Goal: Task Accomplishment & Management: Complete application form

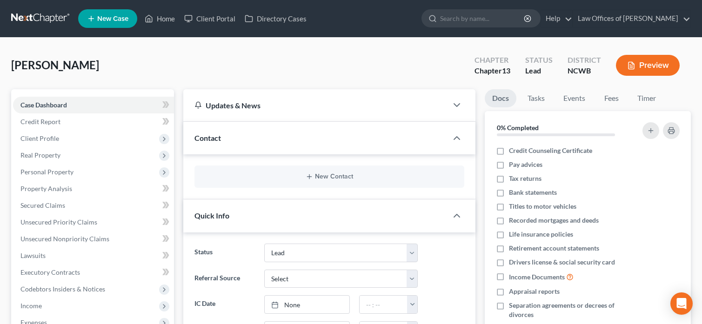
select select "4"
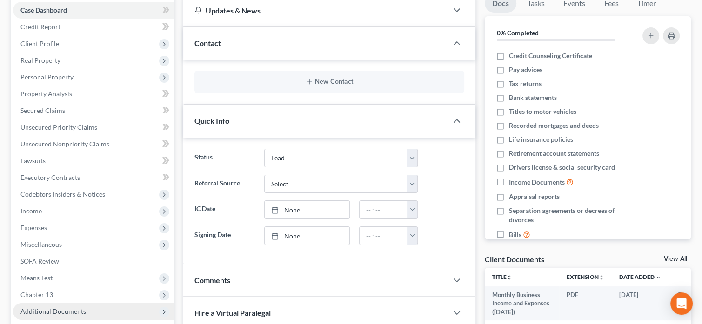
scroll to position [140, 0]
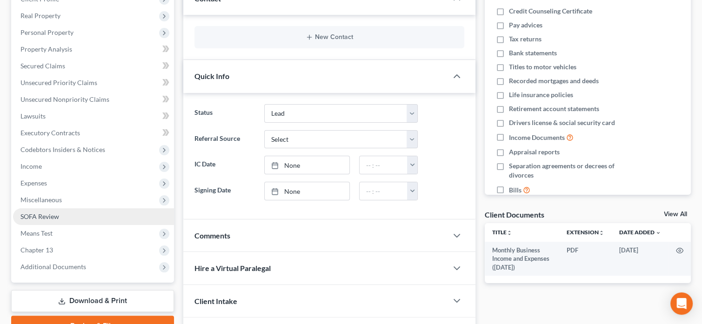
click at [32, 216] on span "SOFA Review" at bounding box center [39, 217] width 39 height 8
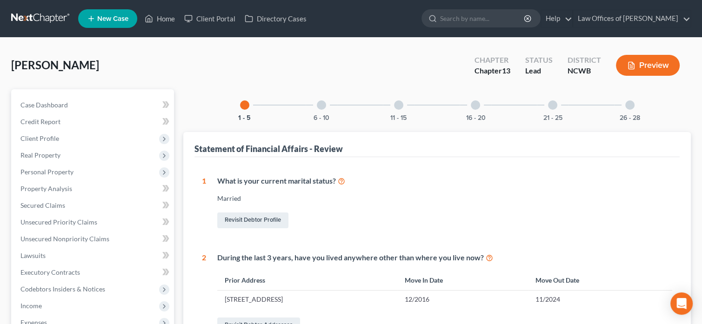
click at [324, 104] on div at bounding box center [321, 104] width 9 height 9
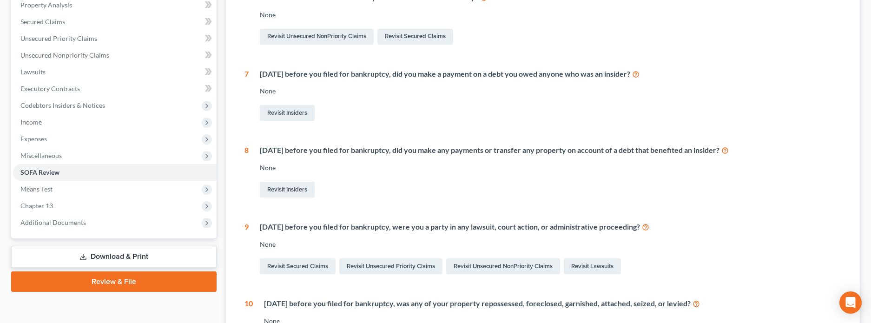
scroll to position [186, 0]
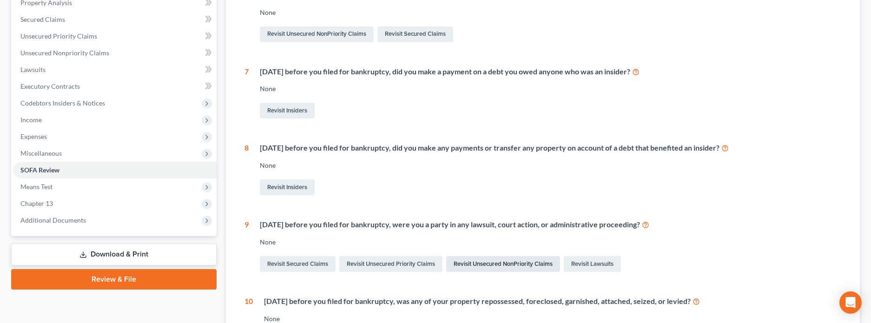
click at [485, 260] on link "Revisit Unsecured NonPriority Claims" at bounding box center [503, 264] width 114 height 16
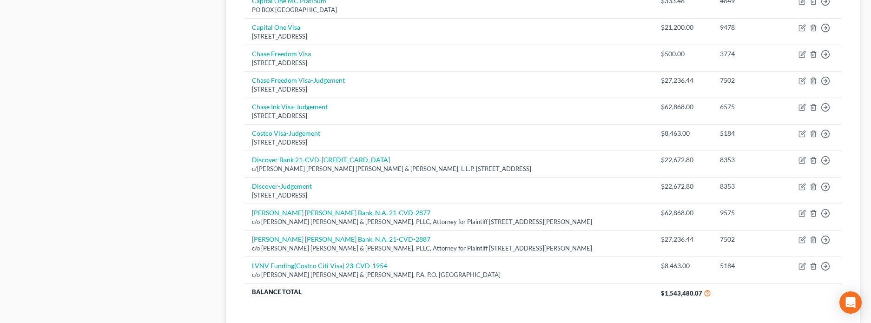
scroll to position [698, 0]
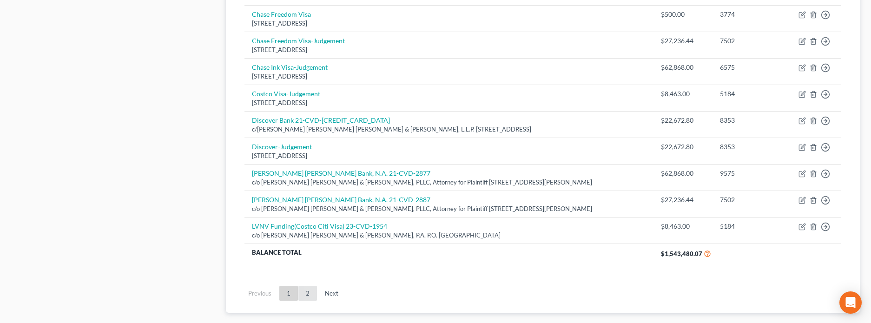
click at [309, 293] on link "2" at bounding box center [308, 293] width 19 height 15
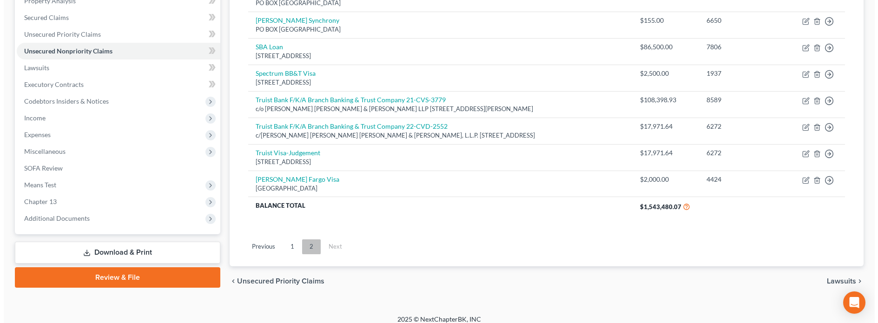
scroll to position [196, 0]
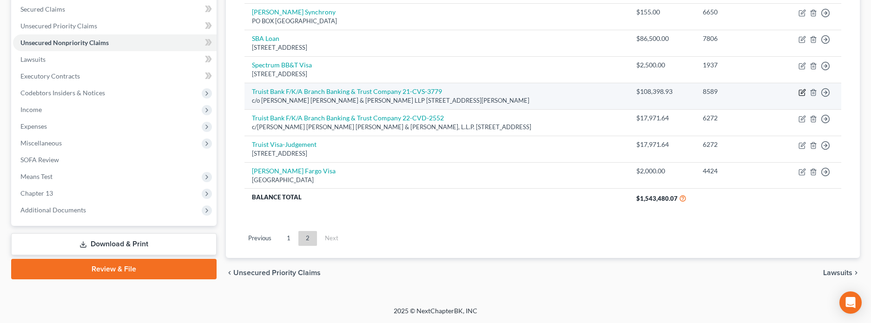
click at [701, 93] on icon "button" at bounding box center [802, 92] width 7 height 7
select select "28"
select select "2"
select select "0"
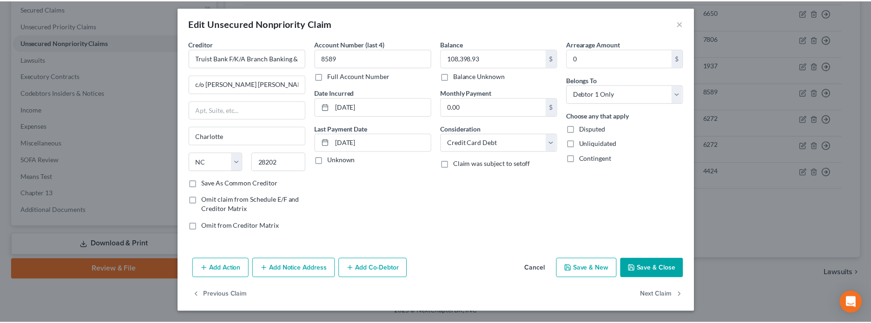
scroll to position [0, 0]
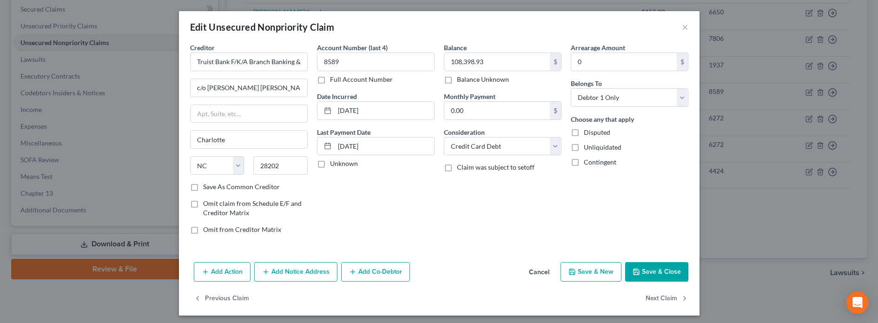
click at [687, 29] on div "Edit Unsecured Nonpriority Claim ×" at bounding box center [439, 27] width 521 height 32
click at [684, 29] on button "×" at bounding box center [685, 26] width 7 height 11
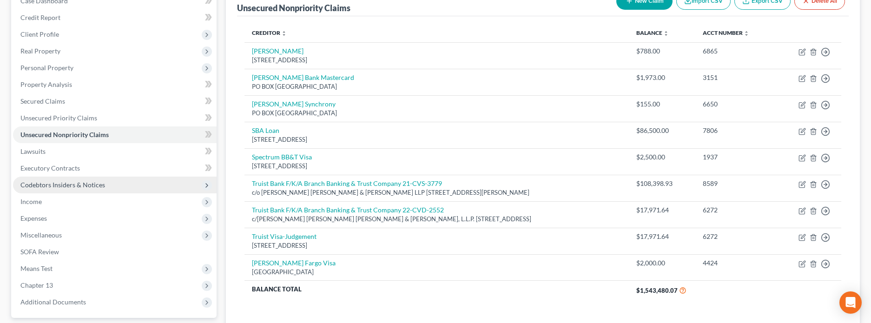
scroll to position [103, 0]
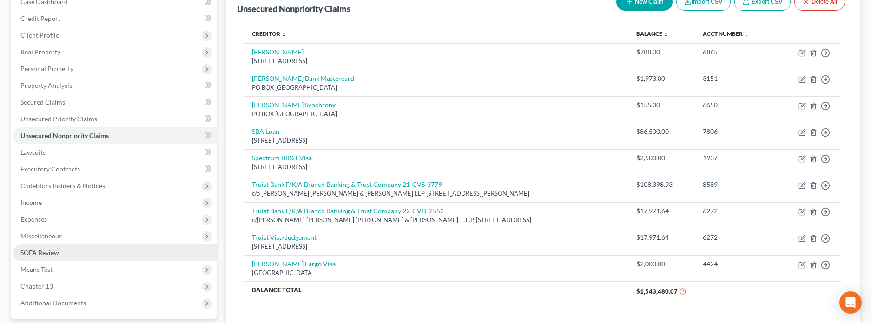
click at [40, 254] on span "SOFA Review" at bounding box center [39, 253] width 39 height 8
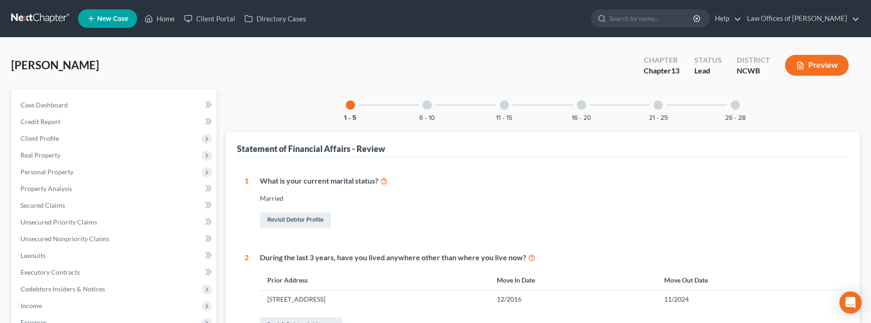
click at [425, 106] on div at bounding box center [427, 104] width 9 height 9
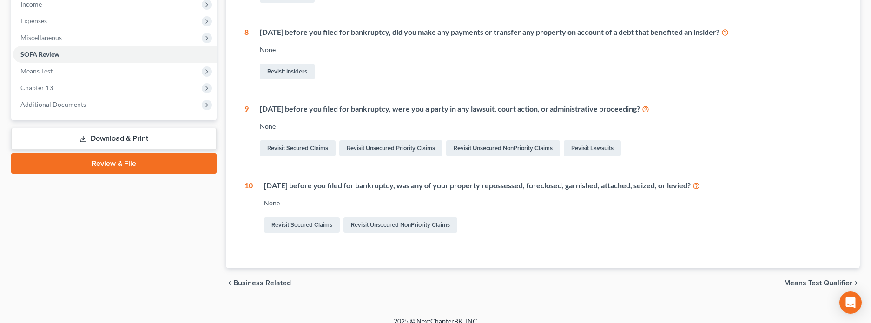
scroll to position [312, 0]
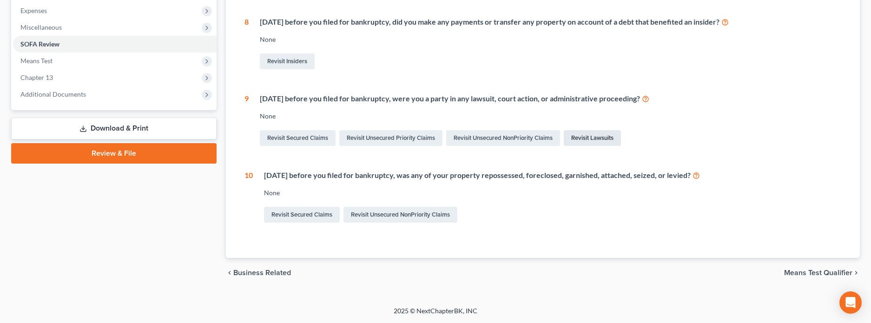
click at [582, 136] on link "Revisit Lawsuits" at bounding box center [592, 138] width 57 height 16
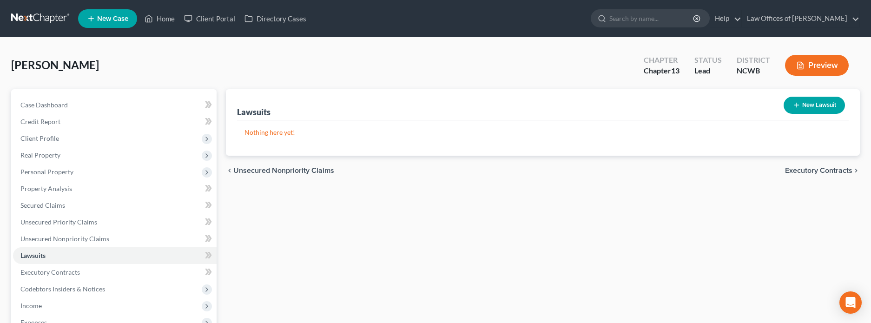
click at [701, 110] on button "New Lawsuit" at bounding box center [814, 105] width 61 height 17
select select "0"
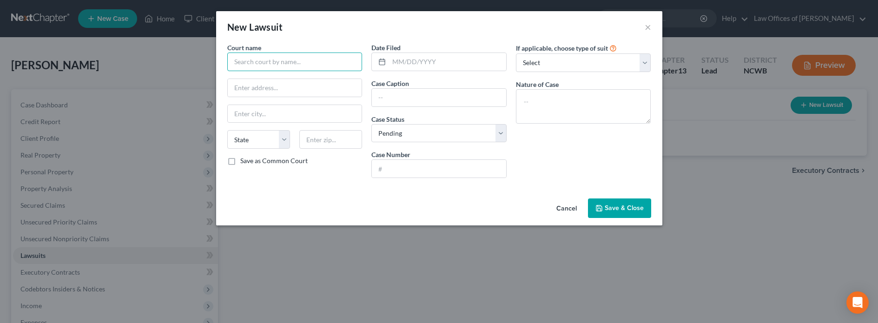
click at [323, 70] on input "text" at bounding box center [294, 62] width 135 height 19
type input "Wake County Superior Court"
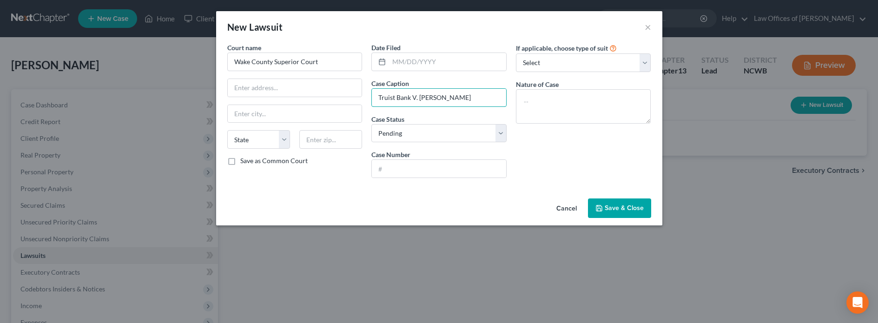
type input "Truist Bank V. [PERSON_NAME]"
click at [442, 167] on input "21CVS" at bounding box center [439, 169] width 134 height 18
type input "21CVS003779-910"
click at [485, 100] on input "Truist Bank V. [PERSON_NAME]" at bounding box center [439, 98] width 134 height 18
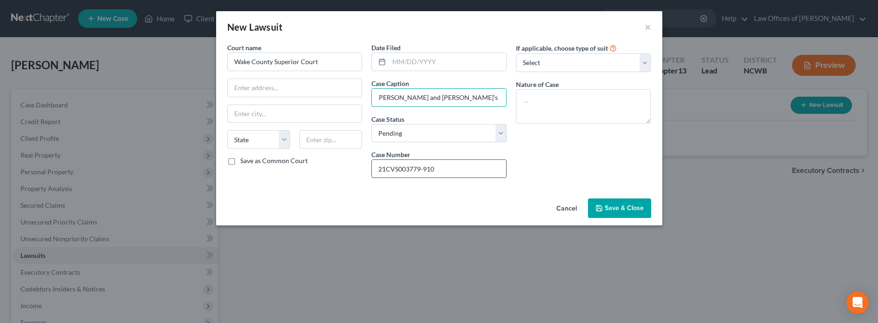
type input "Truist Bank V. [PERSON_NAME] and [PERSON_NAME]'s Distributin, Inc."
drag, startPoint x: 446, startPoint y: 166, endPoint x: 399, endPoint y: 166, distance: 47.4
click at [399, 166] on input "21CVS003779-910" at bounding box center [439, 169] width 134 height 18
type input "21CVS3779"
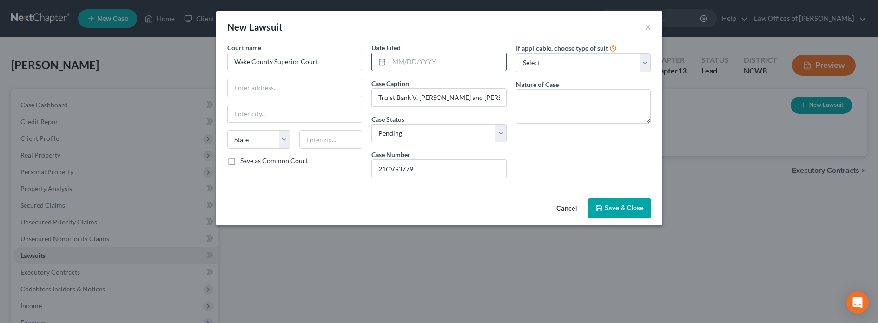
click at [410, 65] on input "text" at bounding box center [447, 62] width 117 height 18
type input "[DATE]"
click at [536, 65] on select "Select Repossession Garnishment Foreclosure Attached, Seized, Or Levied Other" at bounding box center [583, 62] width 135 height 19
click at [701, 211] on div "New Lawsuit × Court name * Wake County Superior Court State [US_STATE] AK AR AZ…" at bounding box center [439, 161] width 878 height 323
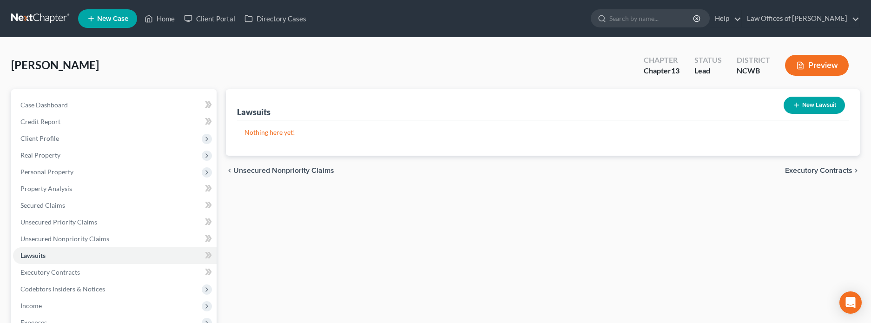
click at [701, 110] on button "New Lawsuit" at bounding box center [814, 105] width 61 height 17
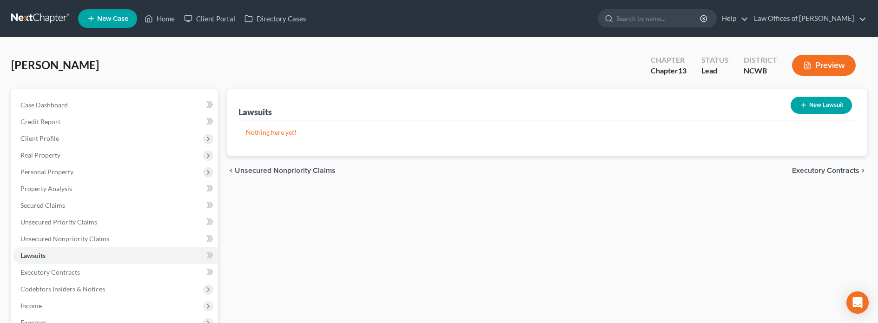
select select "0"
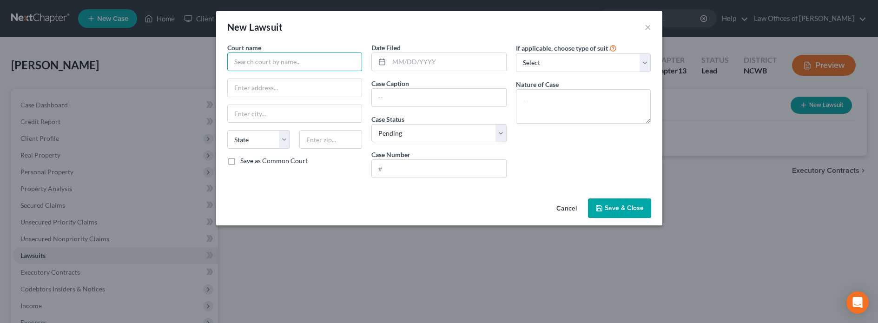
click at [293, 66] on input "text" at bounding box center [294, 62] width 135 height 19
type input "Wake County Superior Court"
type input "[DATE]"
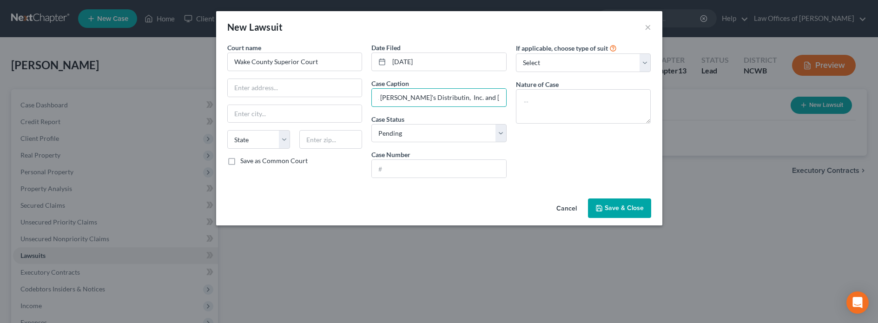
scroll to position [0, 41]
type input "Truist Bank v. [PERSON_NAME]'s Distributin, Inc. and [PERSON_NAME]"
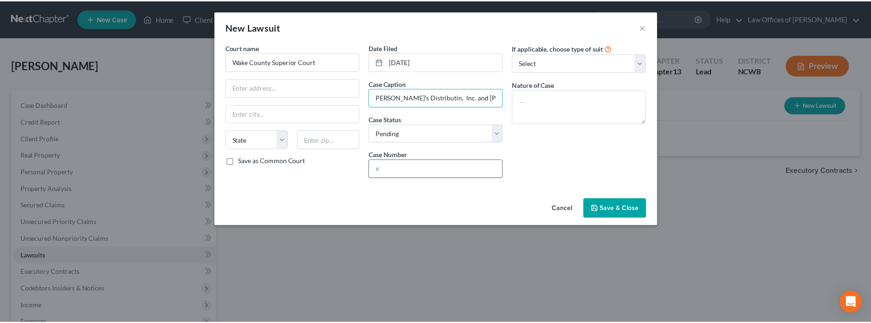
scroll to position [0, 0]
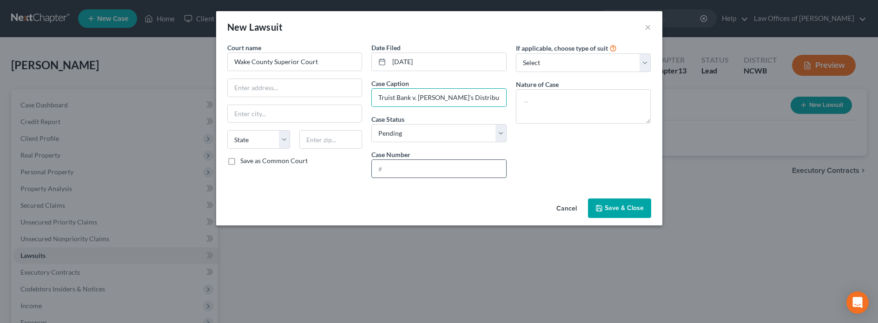
click at [393, 168] on input "text" at bounding box center [439, 169] width 134 height 18
type input "21-CVS-3779"
click at [620, 205] on span "Save & Close" at bounding box center [624, 208] width 39 height 8
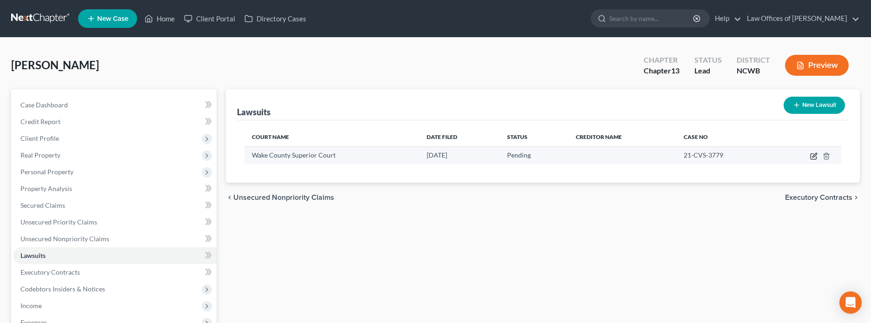
click at [701, 157] on icon "button" at bounding box center [814, 156] width 7 height 7
select select "0"
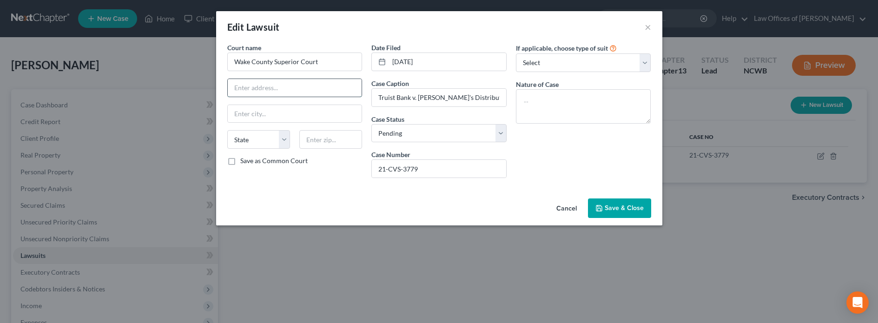
click at [271, 88] on input "text" at bounding box center [295, 88] width 134 height 18
type input "[STREET_ADDRESS]"
type input "27601"
type input "[GEOGRAPHIC_DATA]"
select select "28"
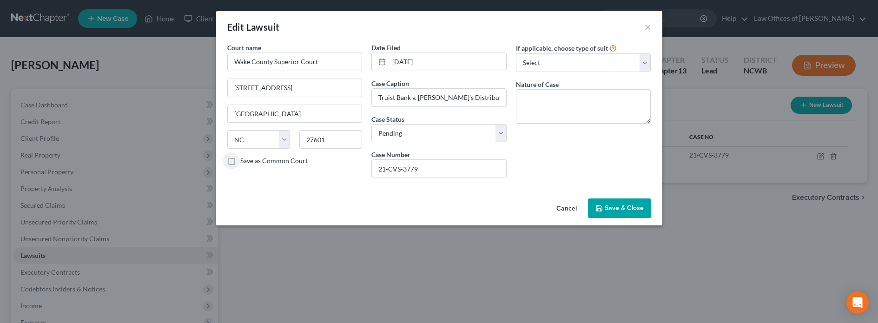
click at [595, 207] on button "Save & Close" at bounding box center [619, 209] width 63 height 20
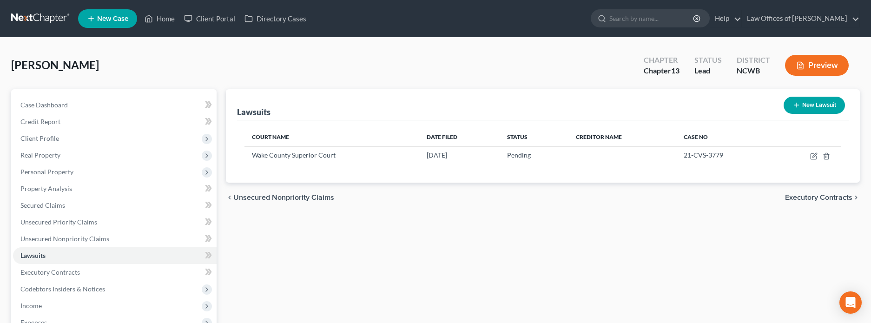
click at [701, 70] on button "Preview" at bounding box center [817, 65] width 64 height 21
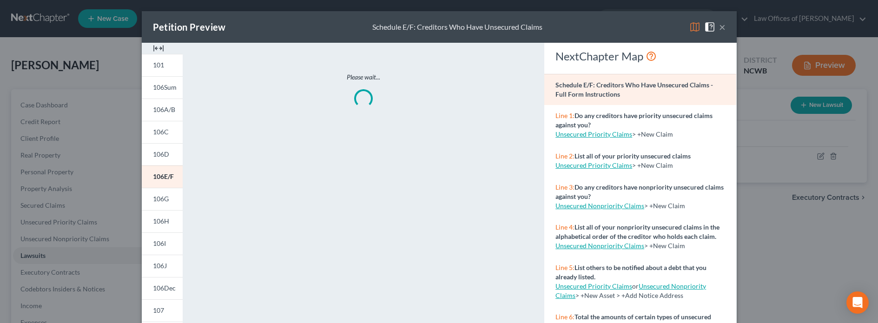
click at [690, 27] on img at bounding box center [695, 26] width 11 height 11
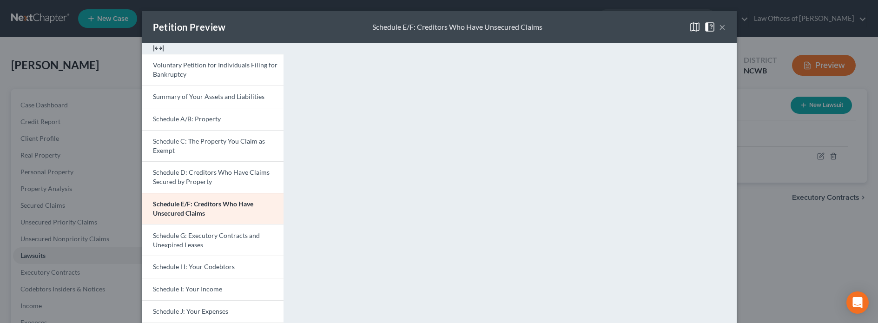
click at [701, 25] on button "×" at bounding box center [722, 26] width 7 height 11
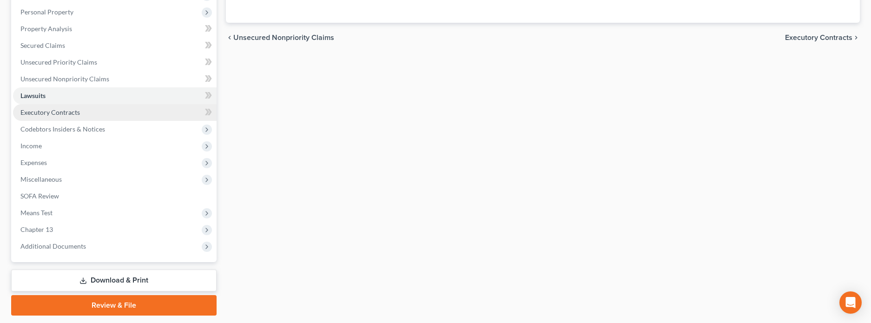
scroll to position [186, 0]
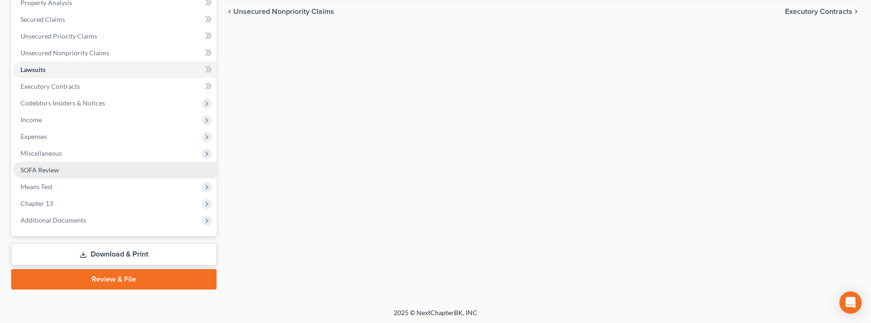
click at [38, 171] on span "SOFA Review" at bounding box center [39, 170] width 39 height 8
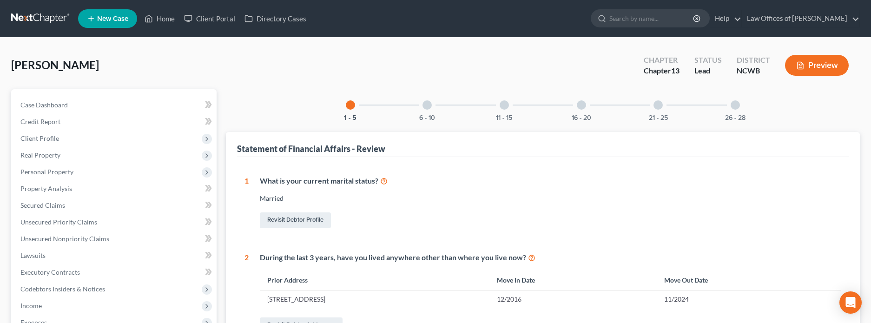
click at [426, 106] on div at bounding box center [427, 104] width 9 height 9
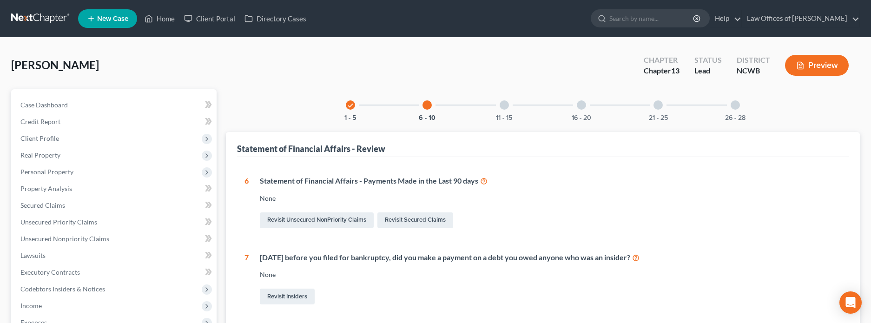
click at [505, 104] on div at bounding box center [504, 104] width 9 height 9
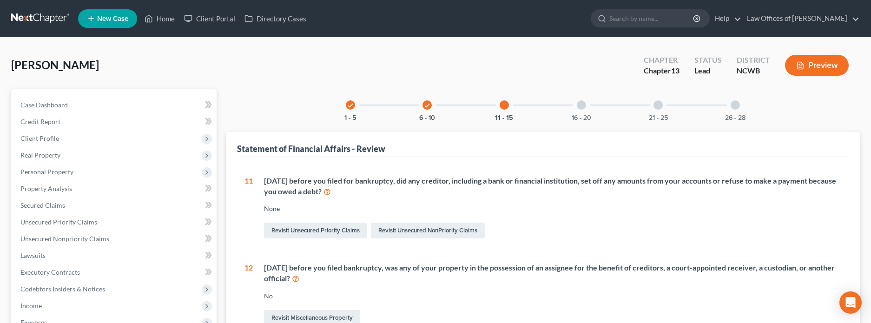
click at [585, 103] on div at bounding box center [581, 104] width 9 height 9
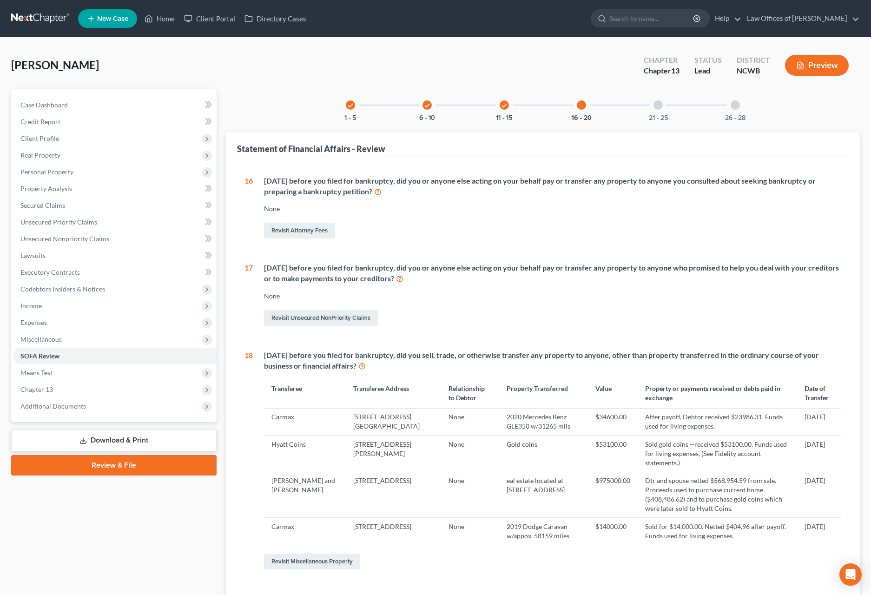
click at [658, 103] on div at bounding box center [658, 104] width 9 height 9
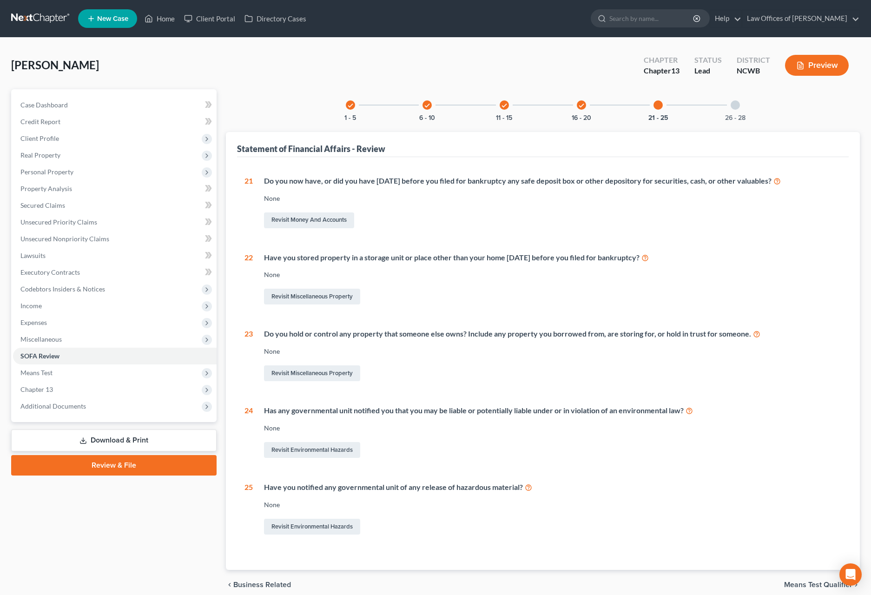
click at [701, 103] on div at bounding box center [735, 104] width 9 height 9
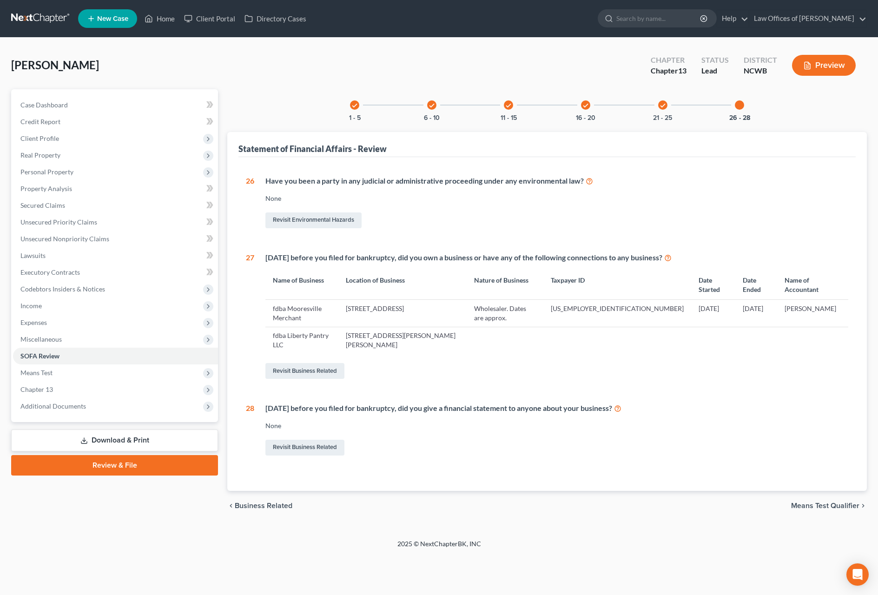
click at [354, 107] on icon "check" at bounding box center [355, 105] width 7 height 7
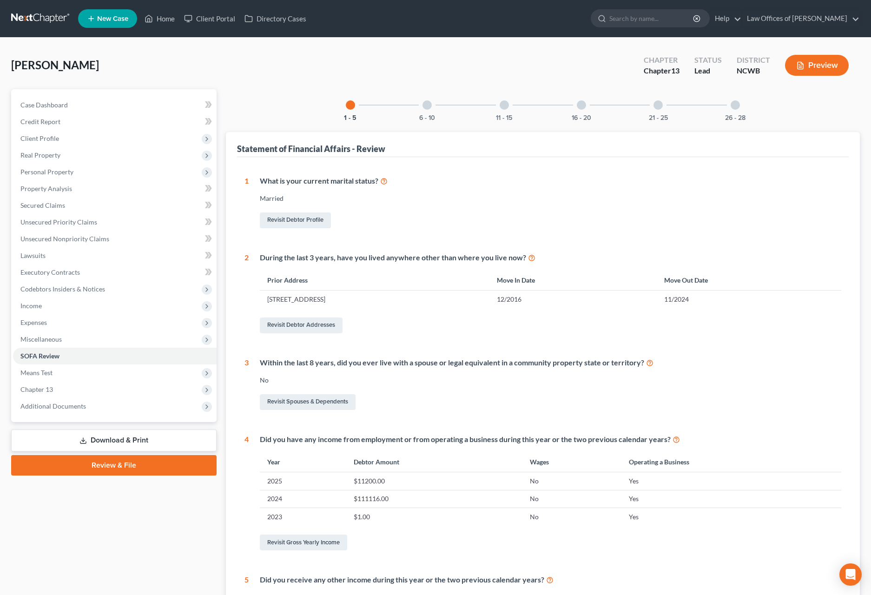
click at [428, 106] on div at bounding box center [427, 104] width 9 height 9
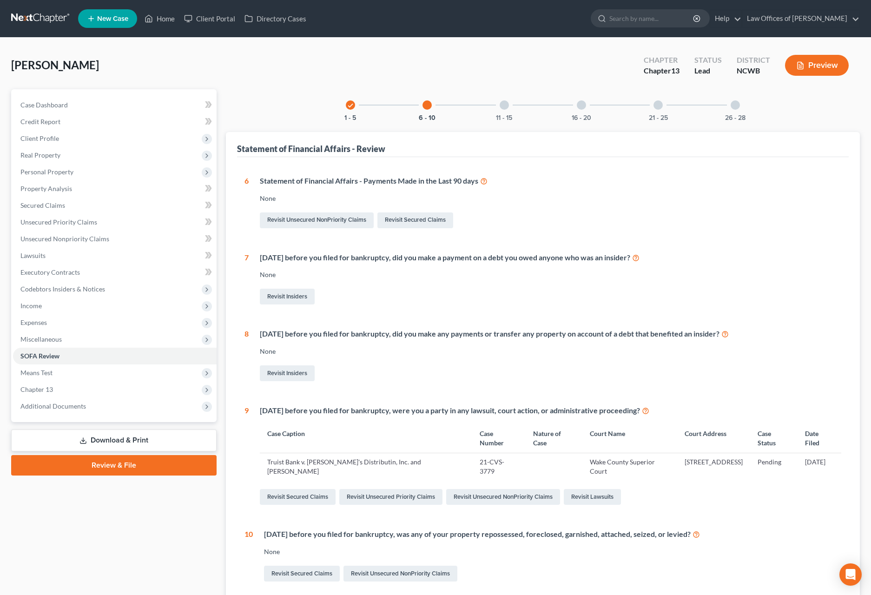
click at [428, 106] on div at bounding box center [427, 104] width 9 height 9
click at [504, 103] on div at bounding box center [504, 104] width 9 height 9
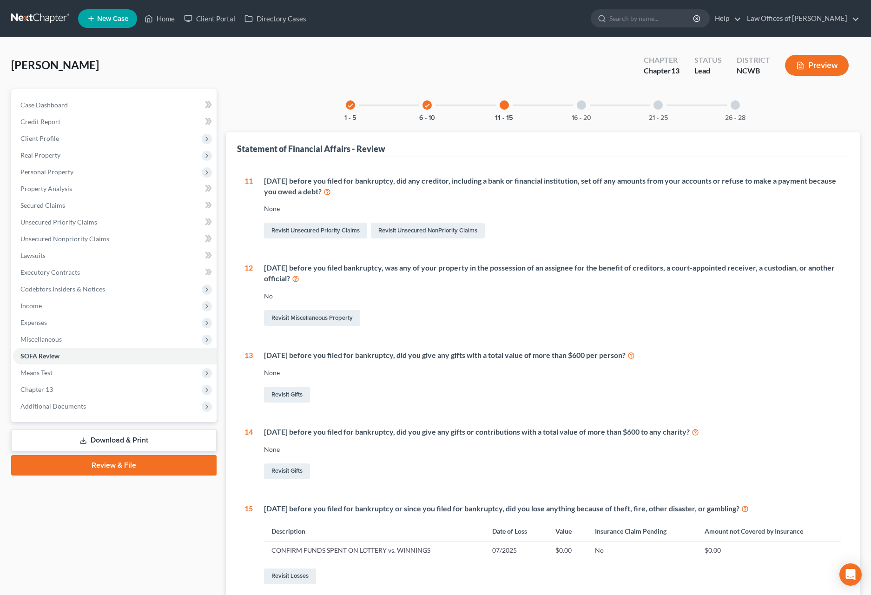
click at [580, 104] on div at bounding box center [581, 104] width 9 height 9
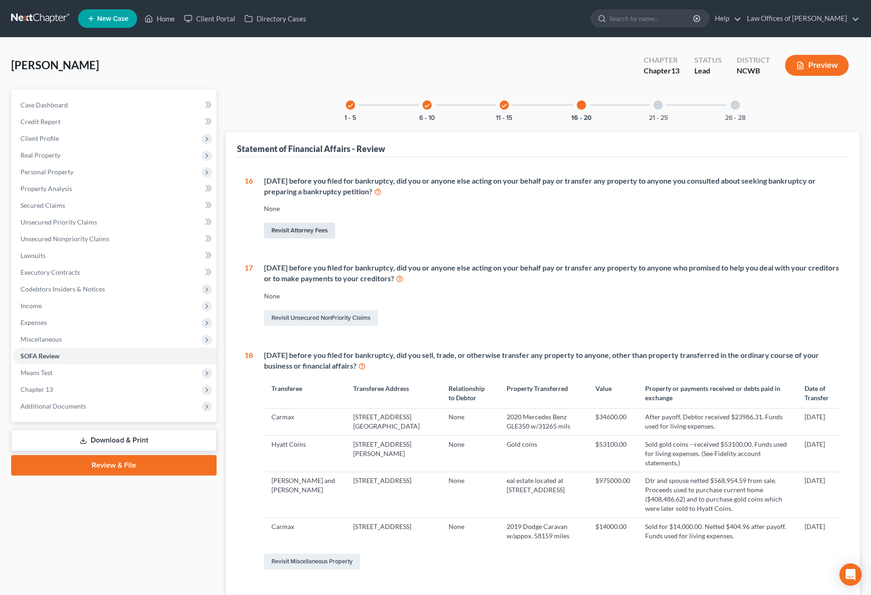
click at [289, 227] on link "Revisit Attorney Fees" at bounding box center [299, 231] width 71 height 16
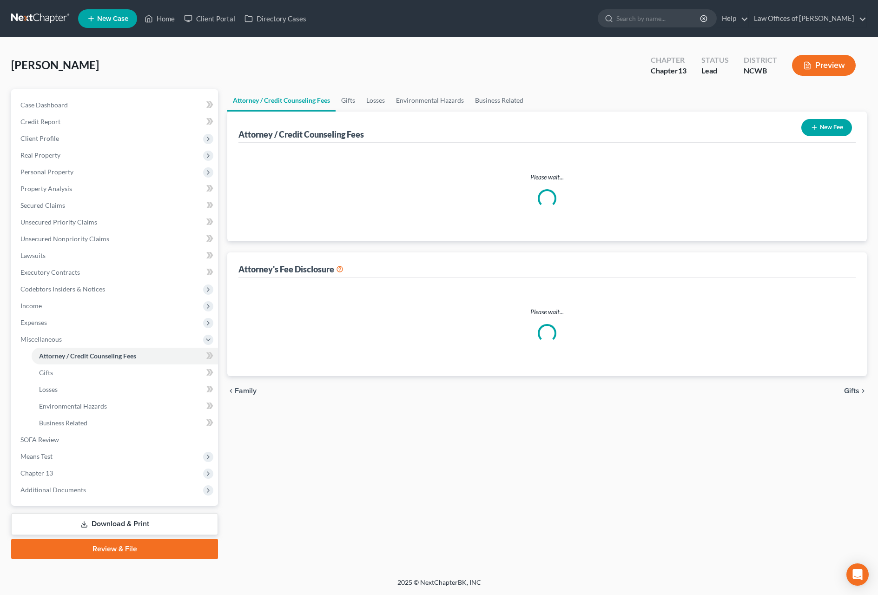
select select "0"
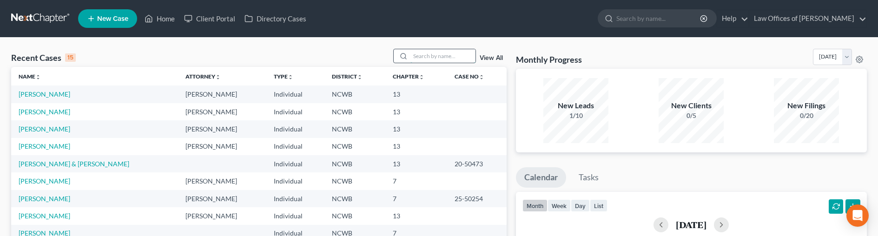
click at [437, 59] on input "search" at bounding box center [443, 55] width 65 height 13
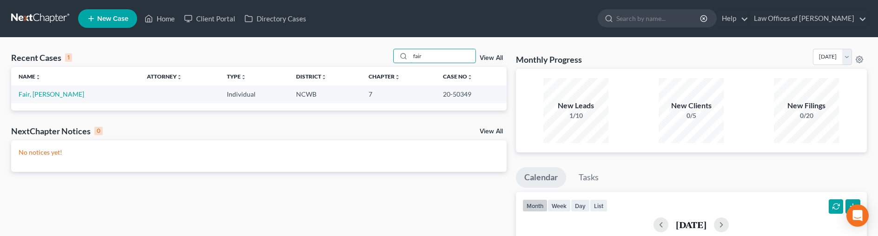
type input "fair"
